Goal: Task Accomplishment & Management: Use online tool/utility

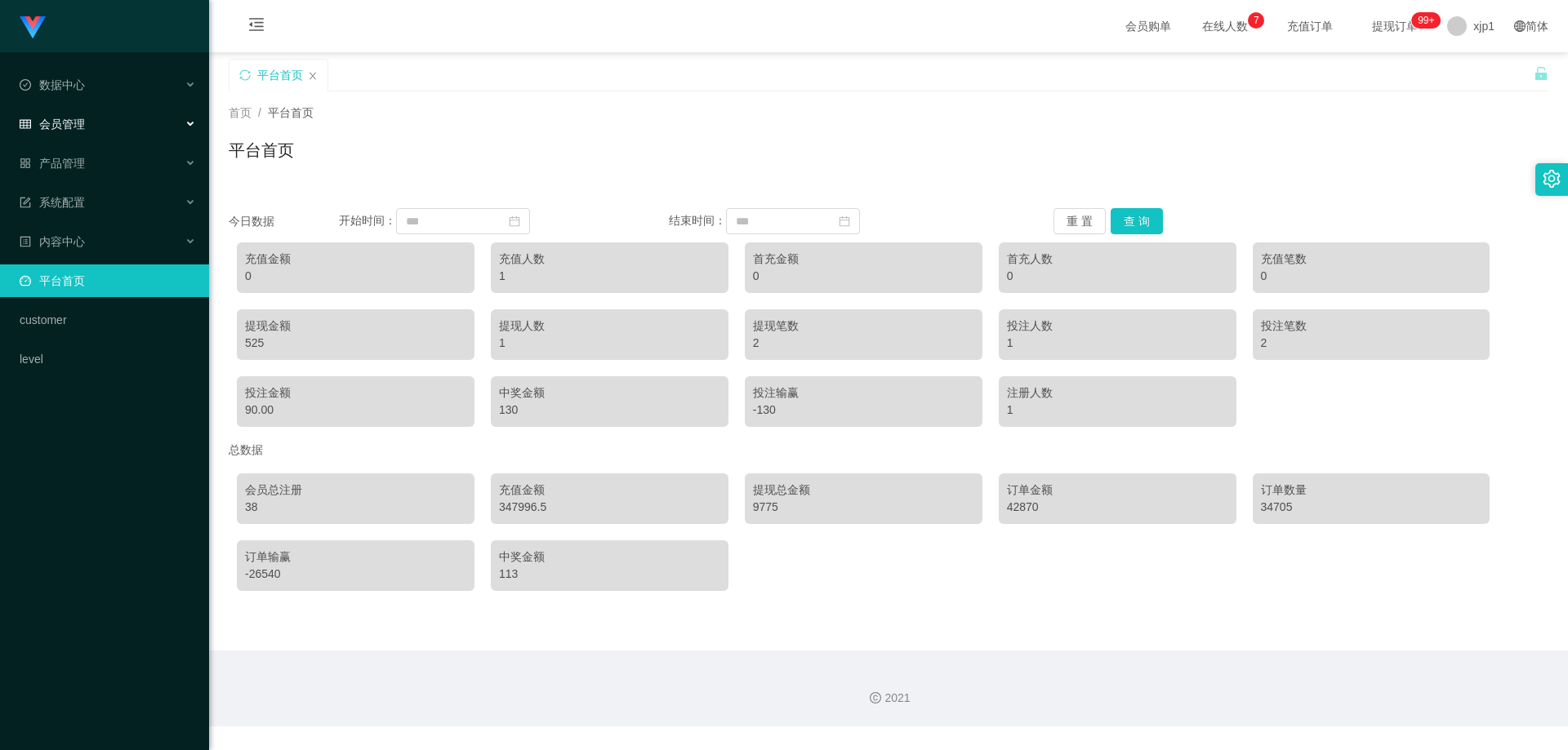
click at [77, 133] on div "会员管理" at bounding box center [104, 123] width 209 height 32
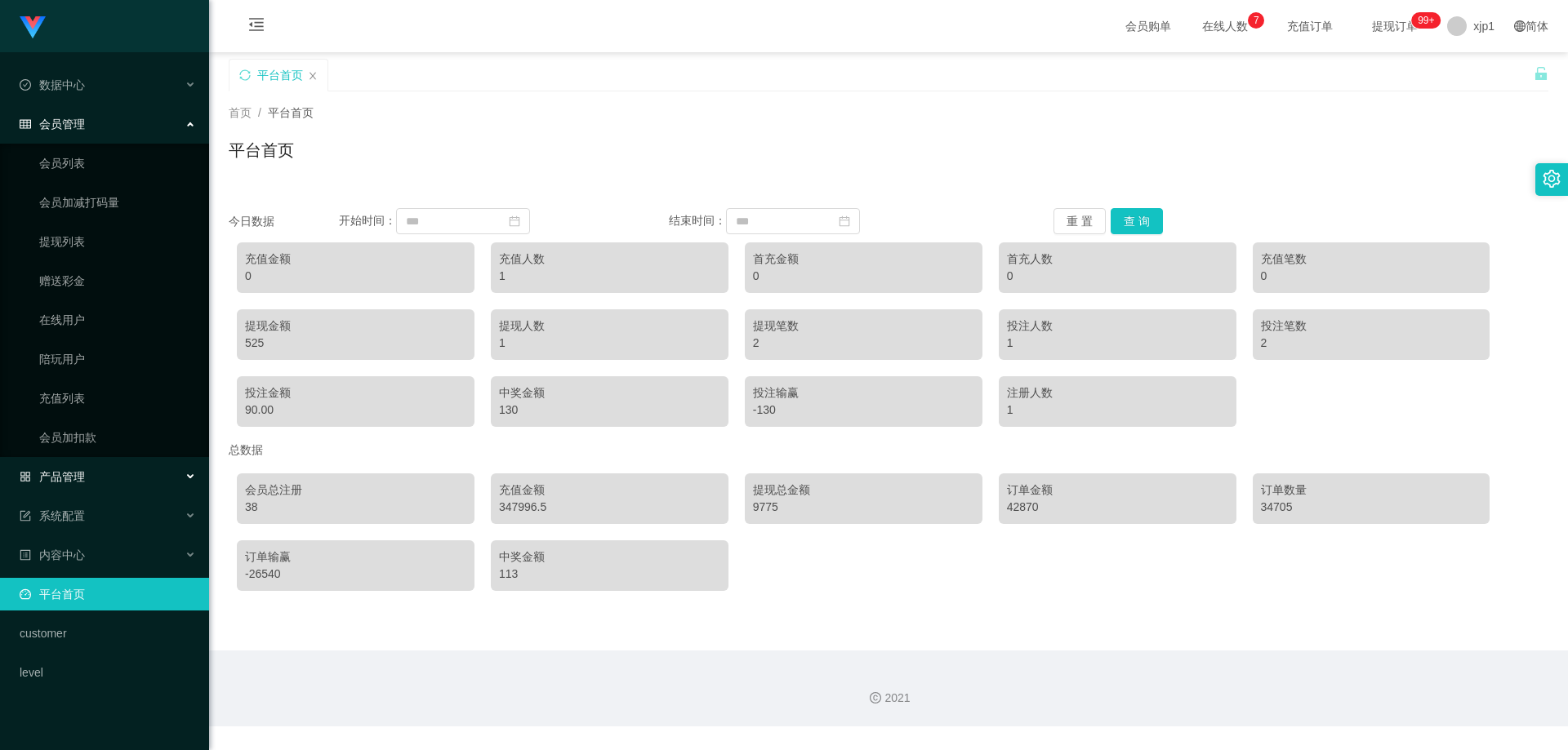
click at [132, 479] on div "产品管理" at bounding box center [104, 477] width 209 height 32
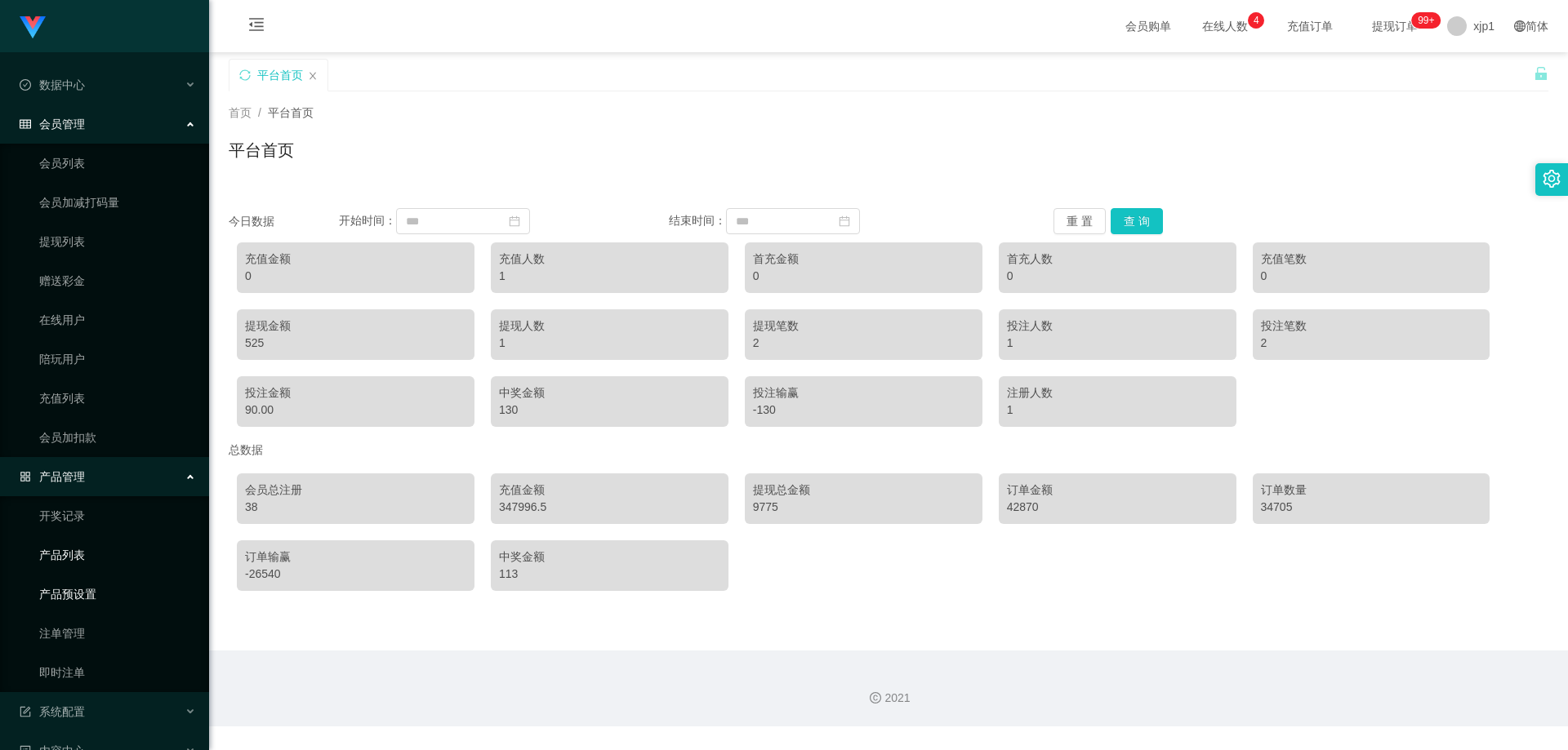
click at [112, 588] on link "产品预设置" at bounding box center [118, 594] width 157 height 32
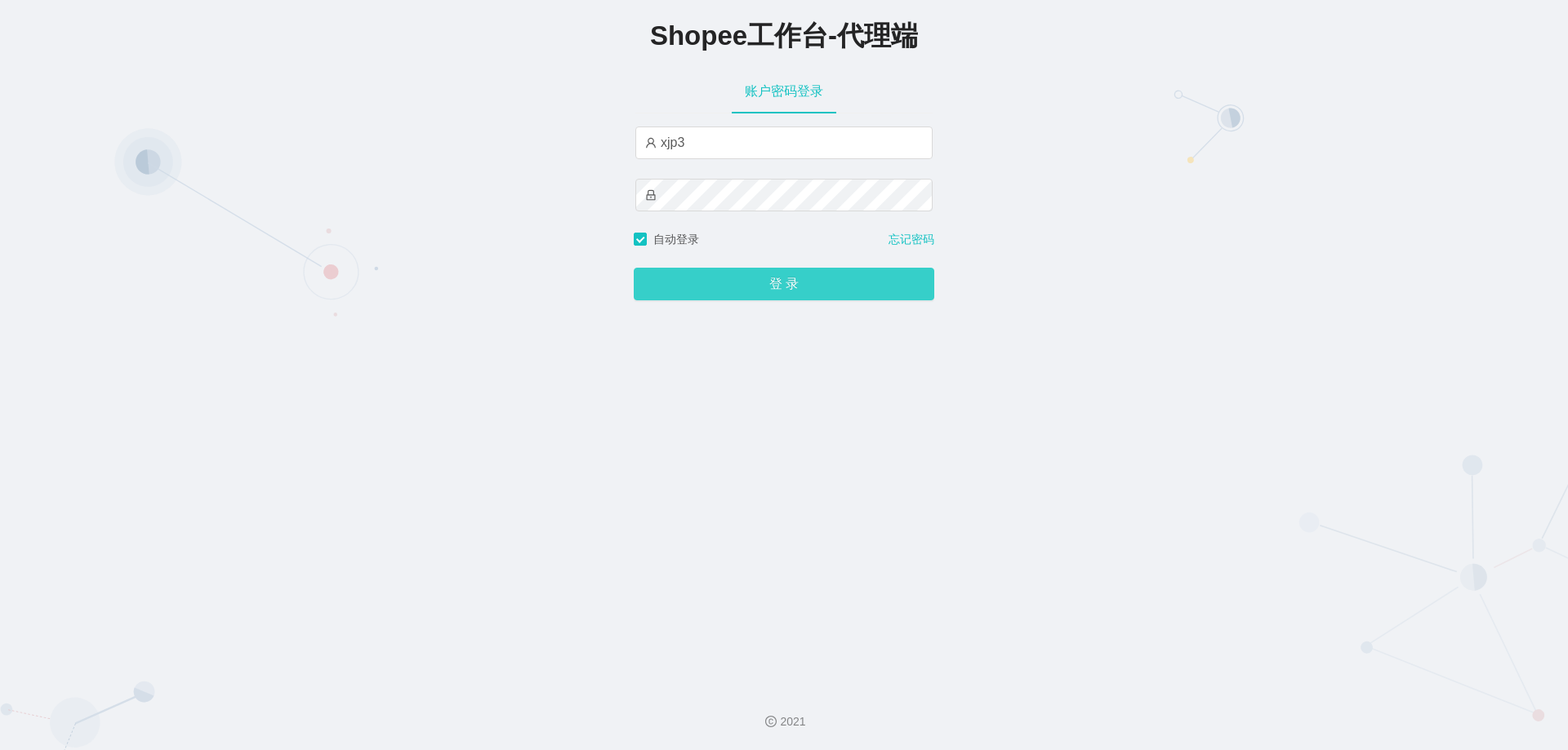
type input "xjp3"
click at [774, 280] on button "登 录" at bounding box center [784, 283] width 301 height 32
